Goal: Task Accomplishment & Management: Complete application form

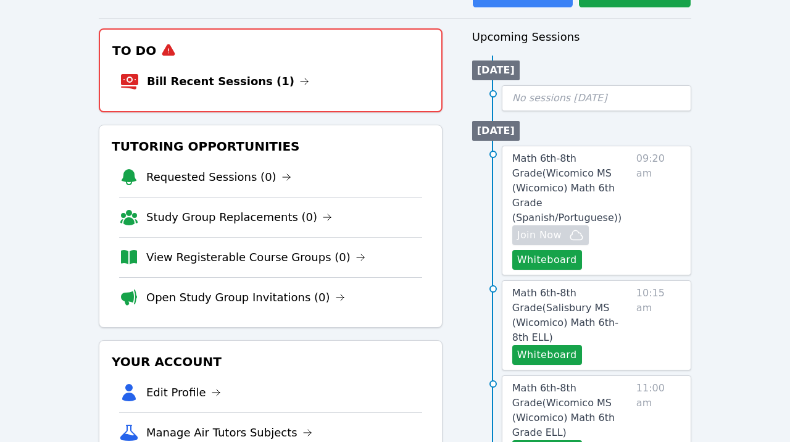
scroll to position [122, 0]
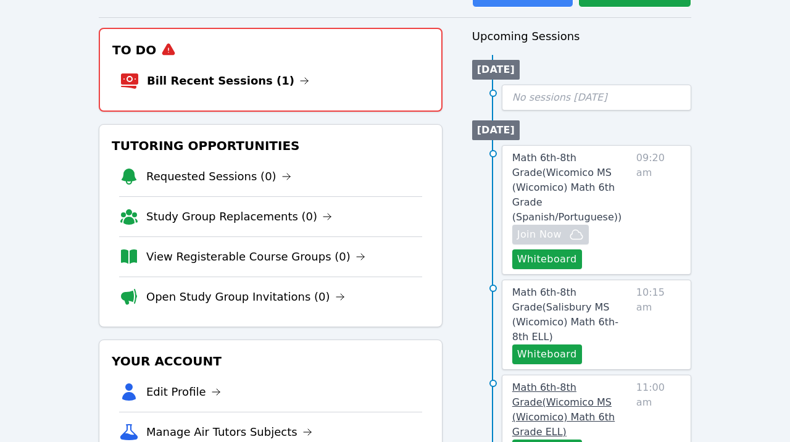
click at [588, 381] on span "Math 6th-8th Grade ( Wicomico MS (Wicomico) Math 6th Grade ELL )" at bounding box center [563, 409] width 102 height 56
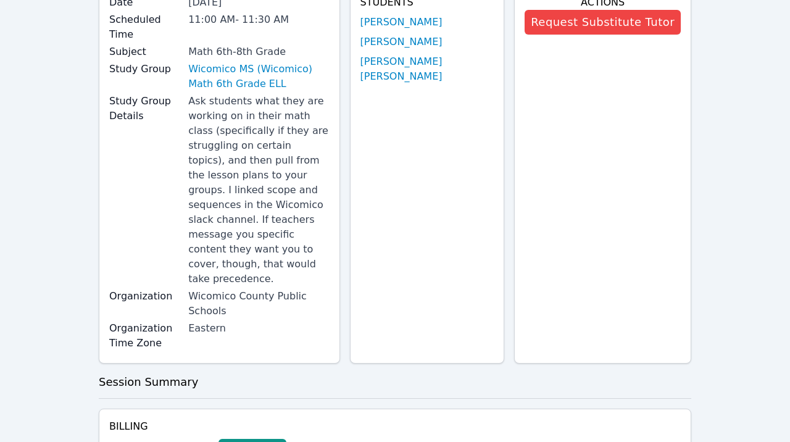
scroll to position [260, 0]
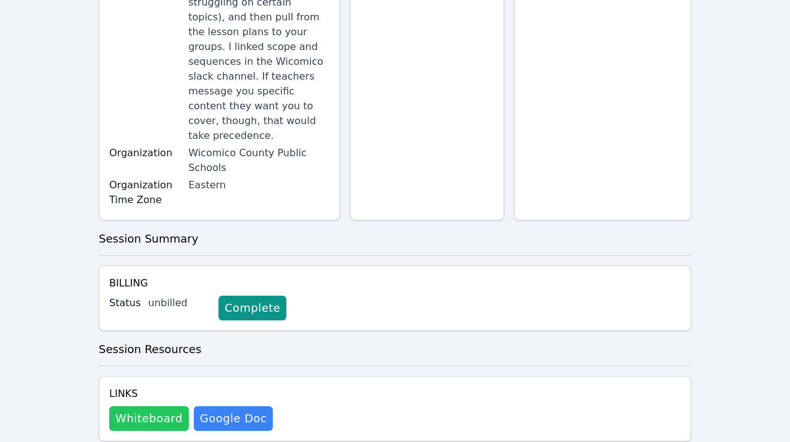
click at [160, 406] on button "Whiteboard" at bounding box center [149, 418] width 80 height 25
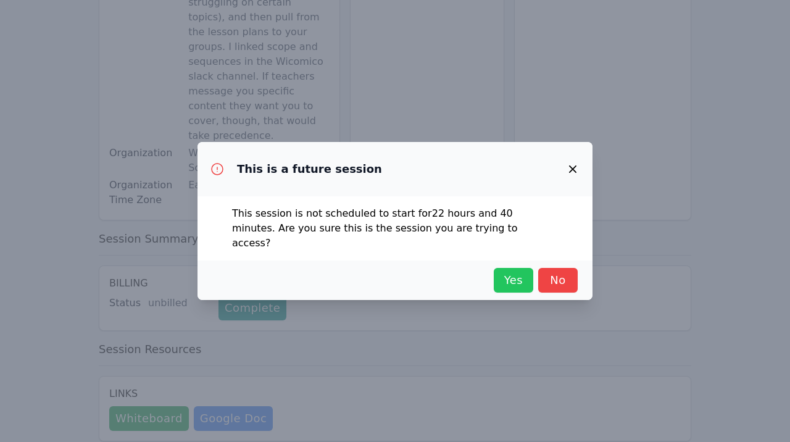
click at [525, 281] on span "Yes" at bounding box center [513, 280] width 27 height 17
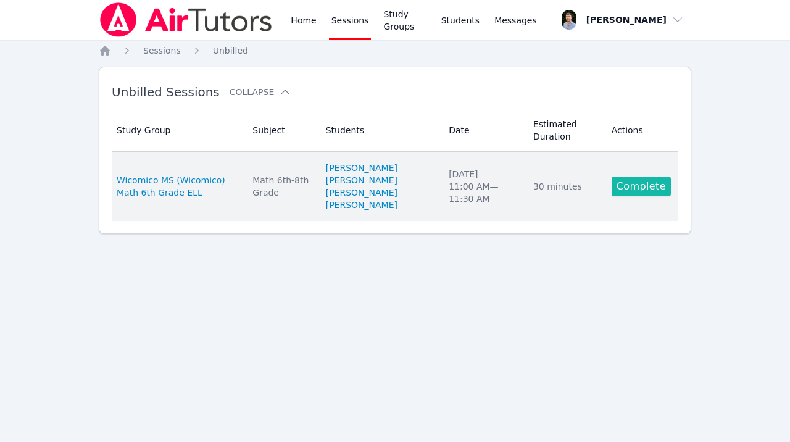
click at [655, 196] on link "Complete" at bounding box center [641, 186] width 59 height 20
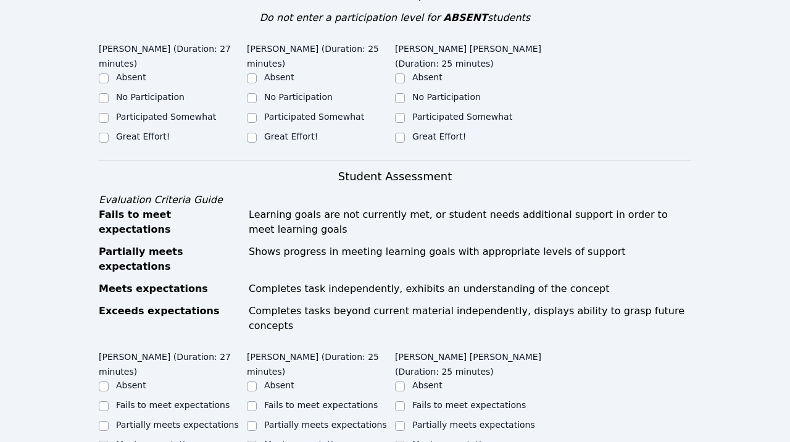
scroll to position [429, 0]
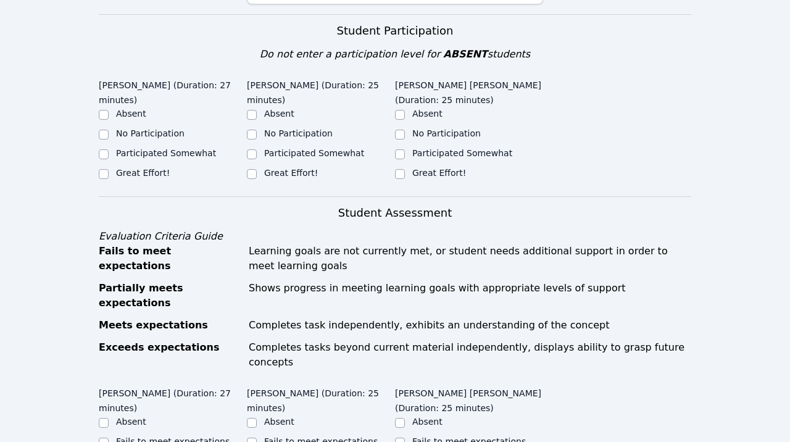
click at [159, 168] on label "Great Effort!" at bounding box center [143, 173] width 54 height 10
click at [109, 169] on input "Great Effort!" at bounding box center [104, 174] width 10 height 10
checkbox input "true"
click at [328, 167] on div "Great Effort!" at bounding box center [321, 174] width 148 height 15
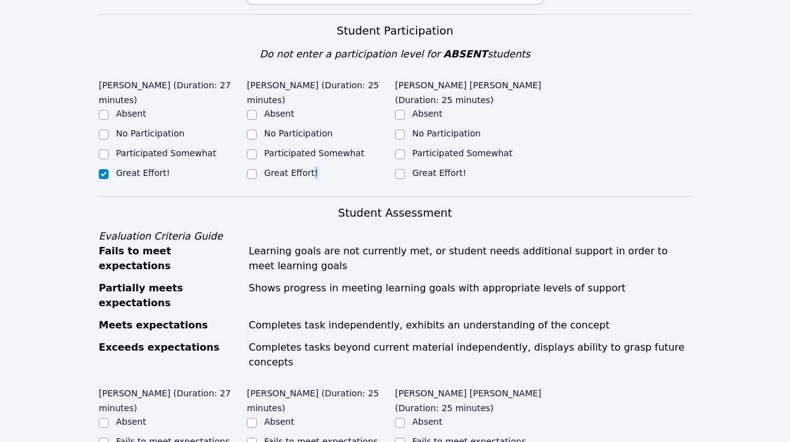
click at [302, 167] on div "Great Effort!" at bounding box center [291, 173] width 54 height 12
click at [292, 168] on label "Great Effort!" at bounding box center [291, 173] width 54 height 10
click at [257, 169] on input "Great Effort!" at bounding box center [252, 174] width 10 height 10
checkbox input "true"
click at [416, 168] on label "Great Effort!" at bounding box center [439, 173] width 54 height 10
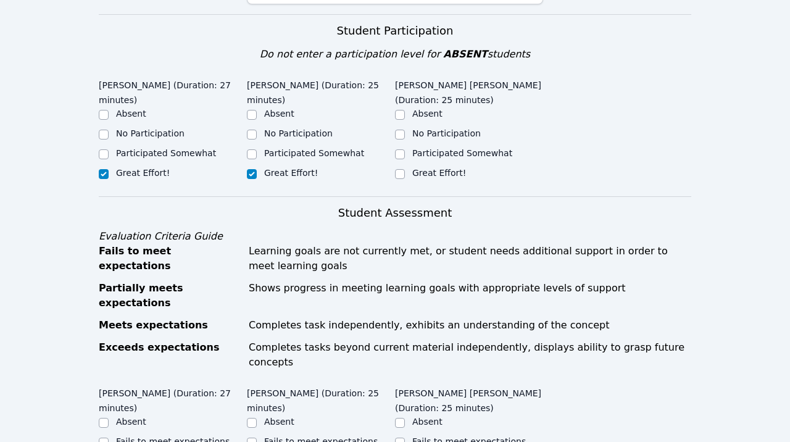
click at [405, 169] on input "Great Effort!" at bounding box center [400, 174] width 10 height 10
checkbox input "true"
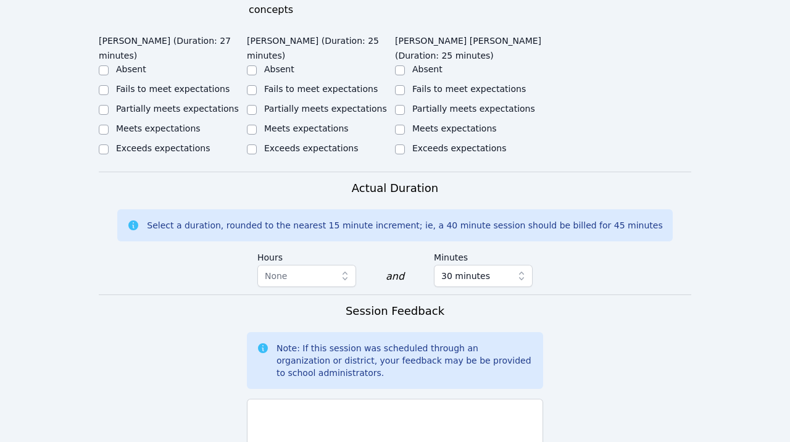
click at [131, 143] on label "Exceeds expectations" at bounding box center [163, 148] width 94 height 10
click at [109, 144] on input "Exceeds expectations" at bounding box center [104, 149] width 10 height 10
checkbox input "true"
click at [297, 143] on label "Exceeds expectations" at bounding box center [311, 148] width 94 height 10
click at [257, 144] on input "Exceeds expectations" at bounding box center [252, 149] width 10 height 10
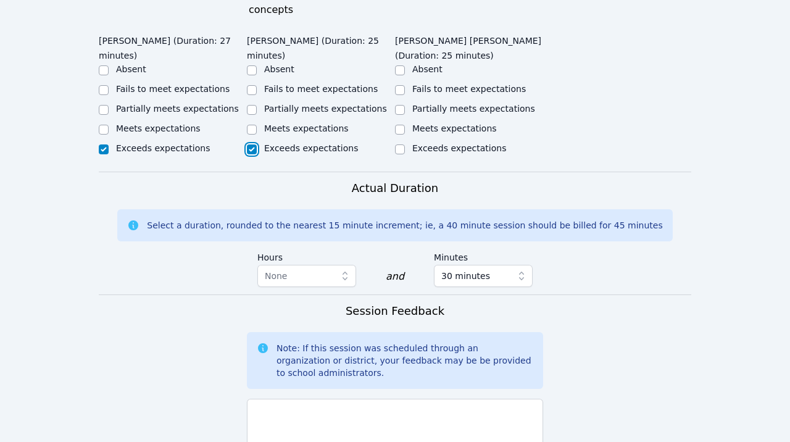
checkbox input "true"
click at [436, 123] on label "Meets expectations" at bounding box center [454, 128] width 85 height 10
click at [405, 125] on input "Meets expectations" at bounding box center [400, 130] width 10 height 10
checkbox input "true"
click at [286, 123] on label "Meets expectations" at bounding box center [306, 128] width 85 height 10
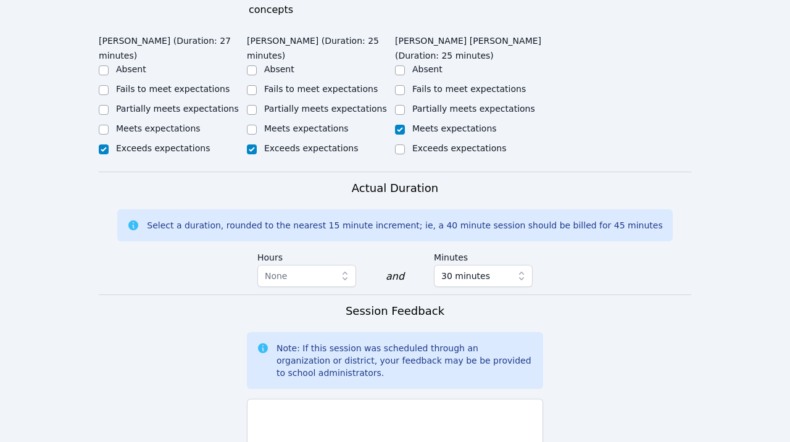
click at [257, 125] on input "Meets expectations" at bounding box center [252, 130] width 10 height 10
checkbox input "true"
checkbox input "false"
click at [155, 123] on label "Meets expectations" at bounding box center [158, 128] width 85 height 10
click at [109, 125] on input "Meets expectations" at bounding box center [104, 130] width 10 height 10
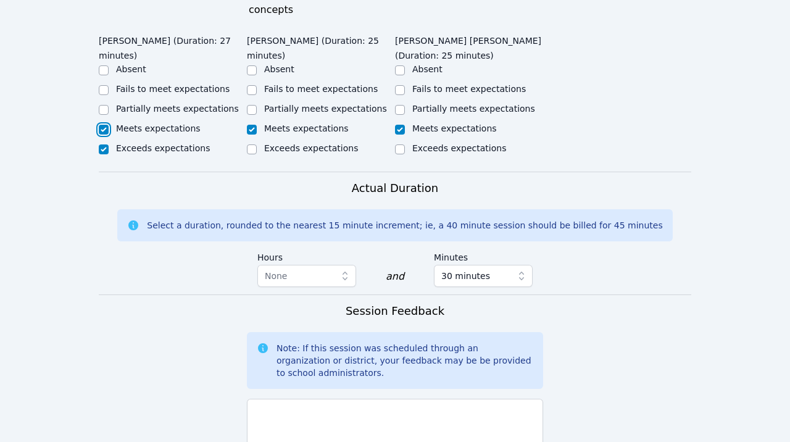
checkbox input "true"
checkbox input "false"
click at [362, 399] on textarea at bounding box center [395, 432] width 296 height 67
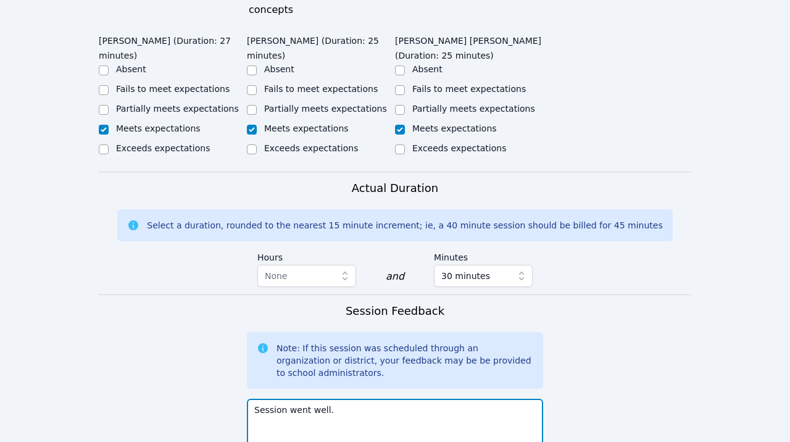
type textarea "Session went well."
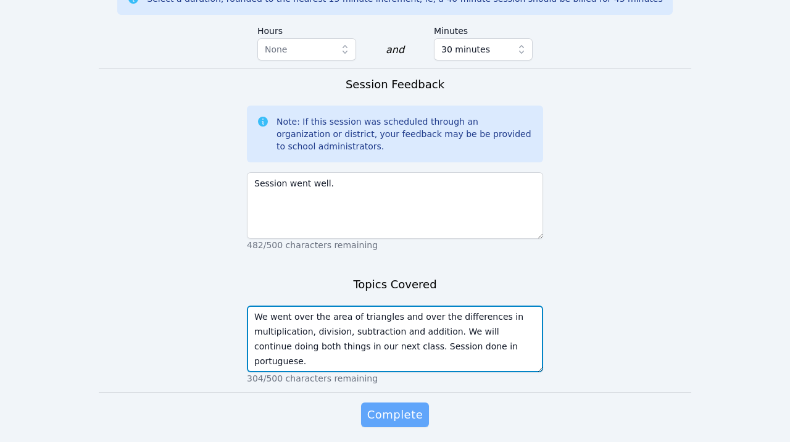
type textarea "We went over the area of triangles and over the differences in multiplication, …"
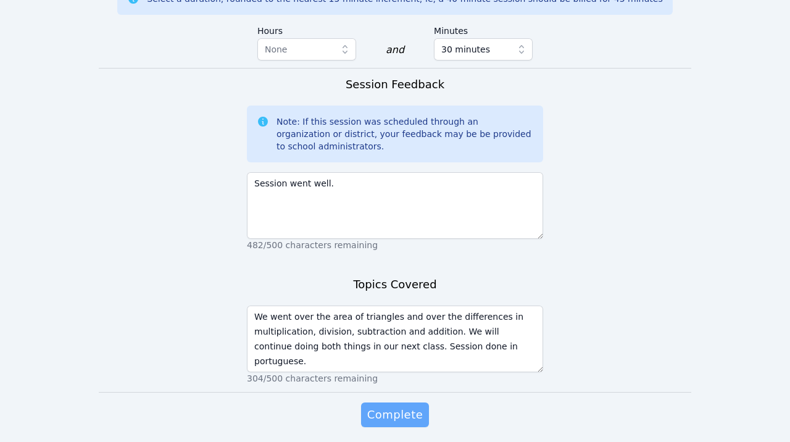
click at [396, 406] on span "Complete" at bounding box center [395, 414] width 56 height 17
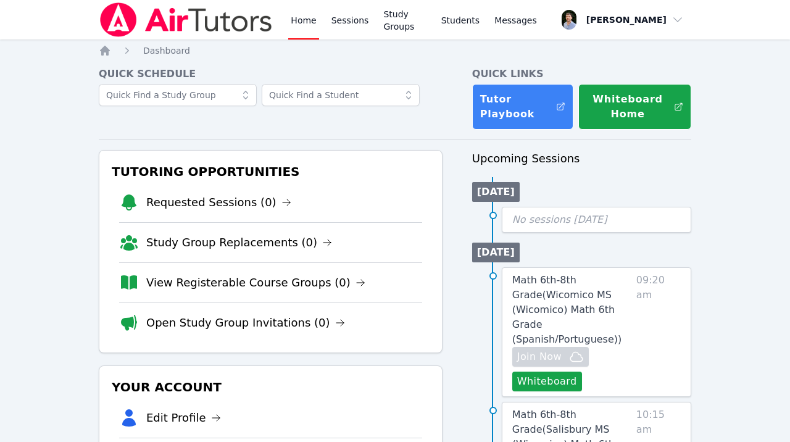
click at [243, 29] on img at bounding box center [186, 19] width 175 height 35
